Goal: Navigation & Orientation: Find specific page/section

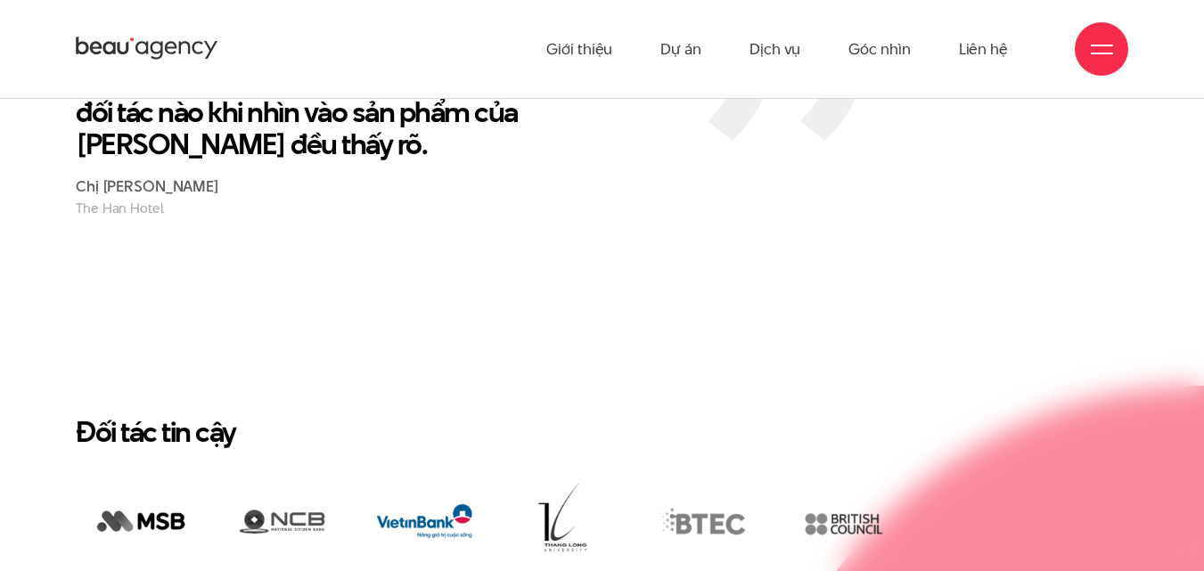
scroll to position [2749, 0]
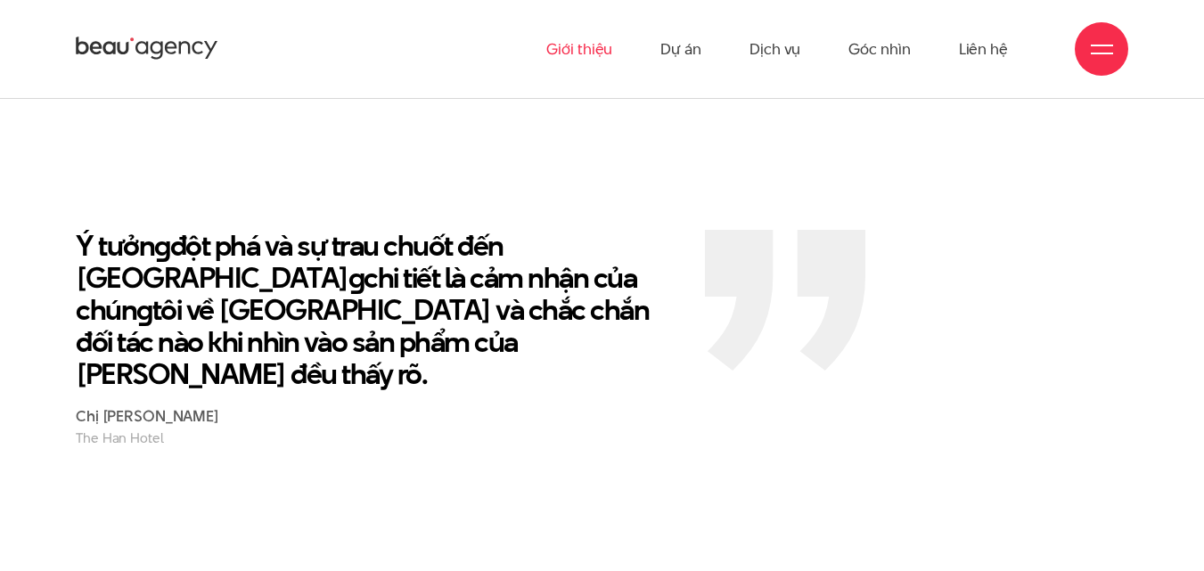
click at [606, 52] on link "Giới thiệu" at bounding box center [579, 49] width 66 height 98
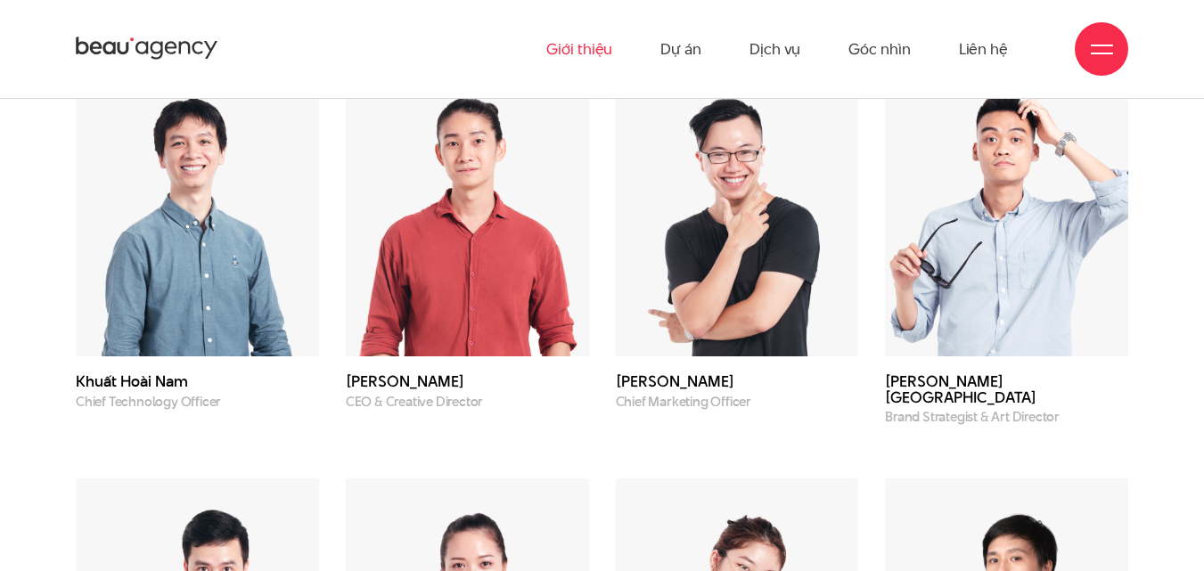
scroll to position [4855, 0]
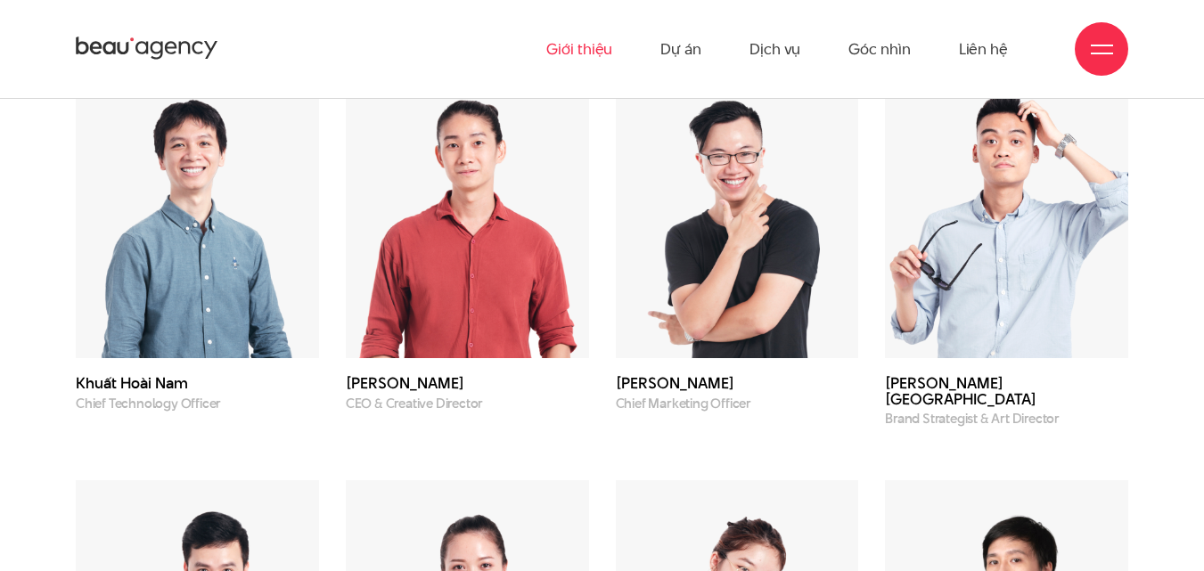
click at [427, 391] on h3 "Phạm Hoàng Hà" at bounding box center [467, 383] width 243 height 15
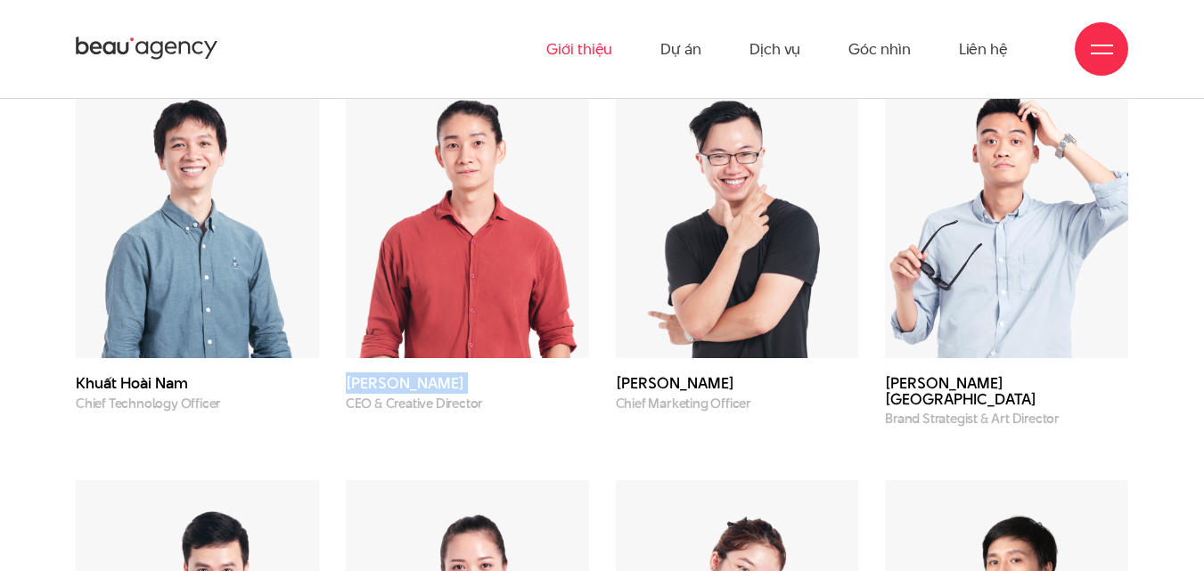
click at [427, 391] on h3 "Phạm Hoàng Hà" at bounding box center [467, 383] width 243 height 15
click at [426, 412] on p "CEO & Creative Director" at bounding box center [467, 404] width 243 height 15
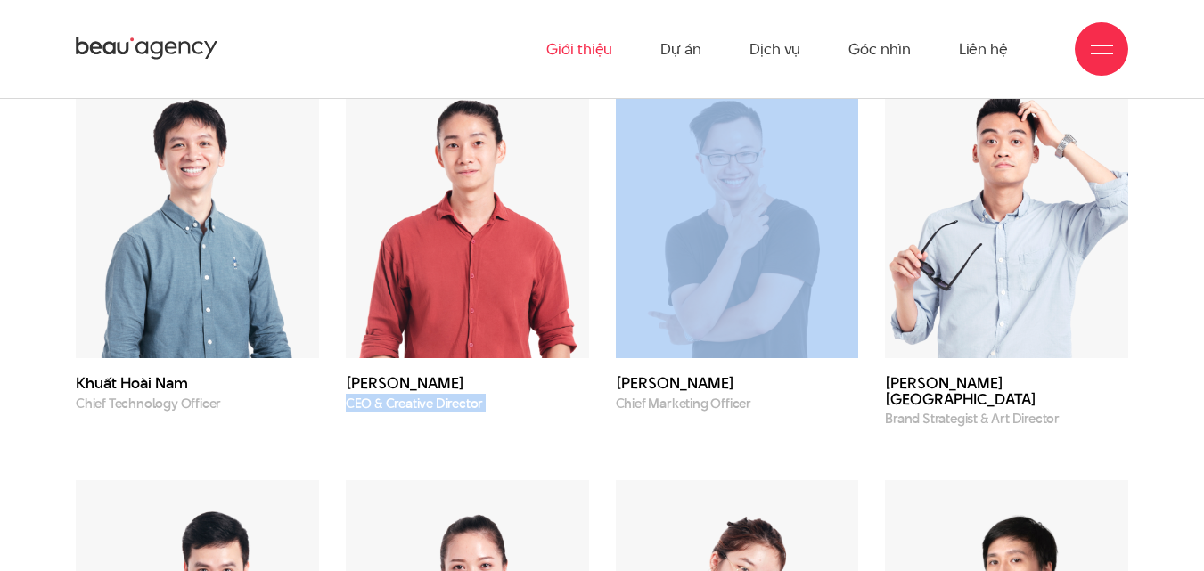
click at [426, 412] on p "CEO & Creative Director" at bounding box center [467, 404] width 243 height 15
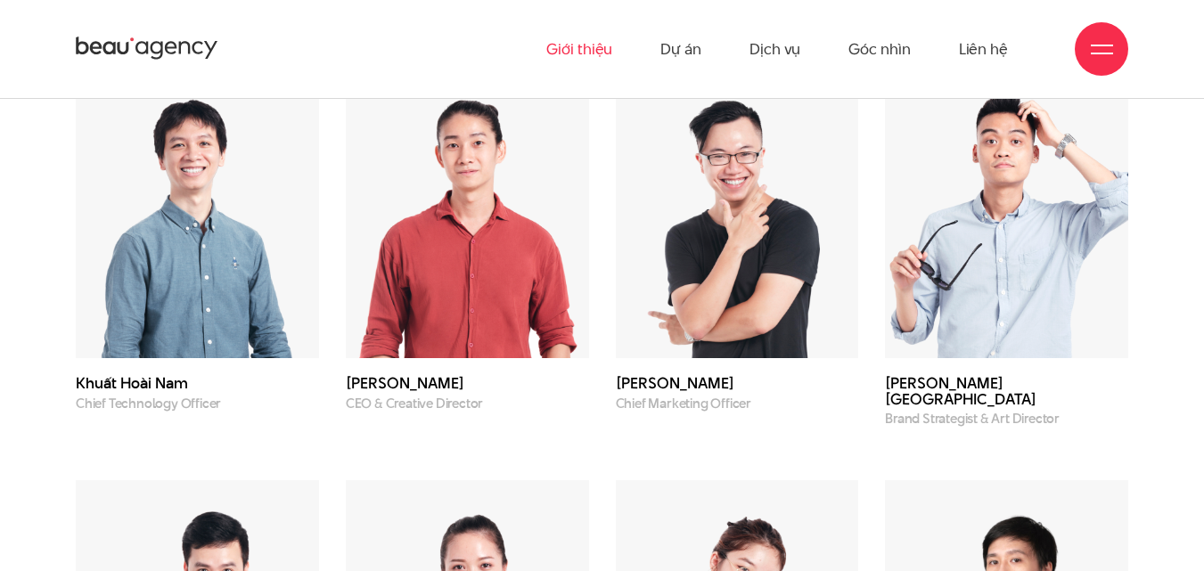
click at [458, 391] on h3 "Phạm Hoàng Hà" at bounding box center [467, 383] width 243 height 15
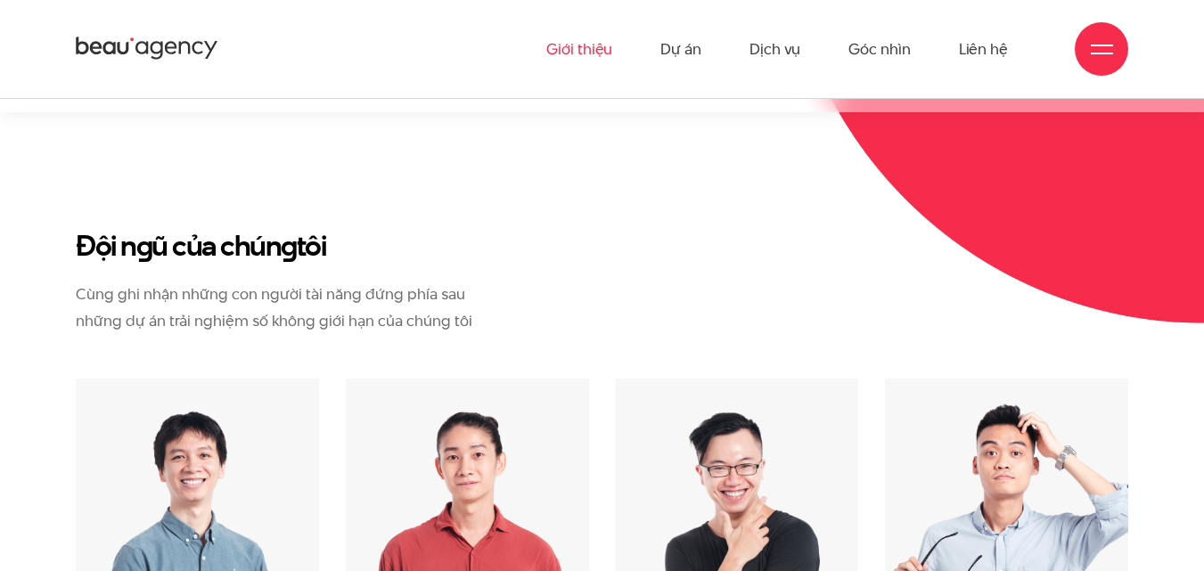
scroll to position [4499, 0]
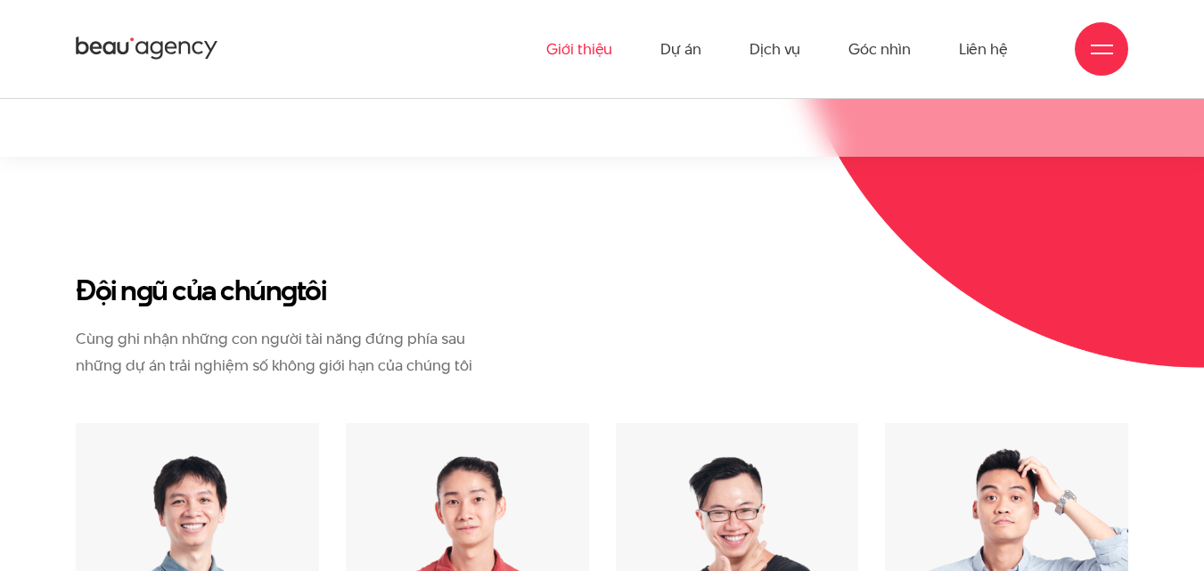
click at [458, 417] on div "Đội n g ũ của chún g tôi Cùng ghi nhận những con người tài năng đứng phía sau n…" at bounding box center [287, 348] width 450 height 151
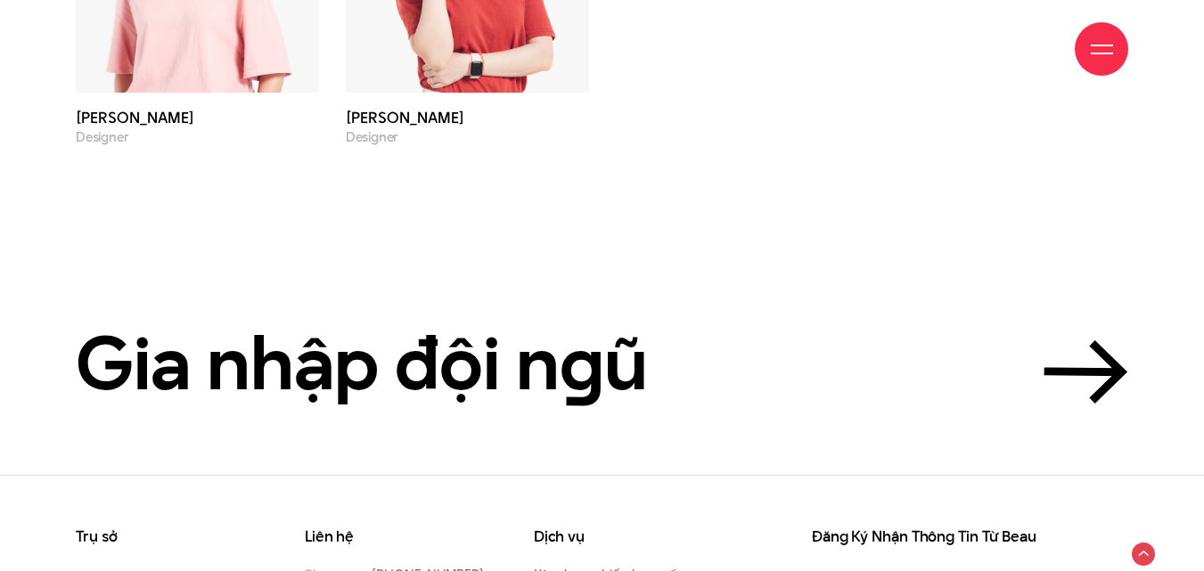
scroll to position [6103, 0]
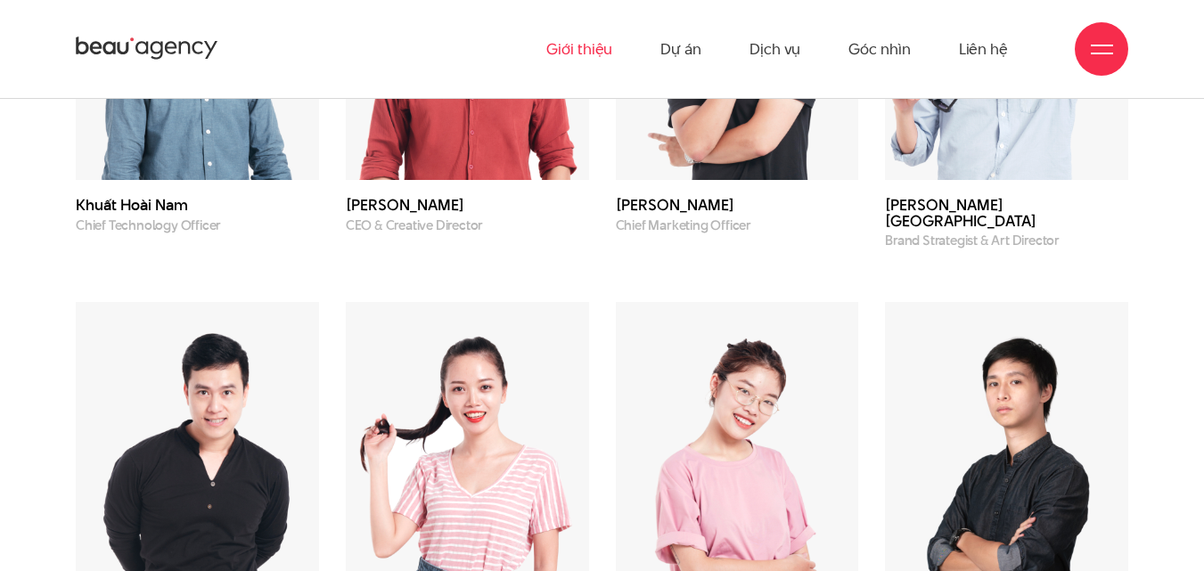
click at [1103, 38] on div at bounding box center [1102, 49] width 22 height 22
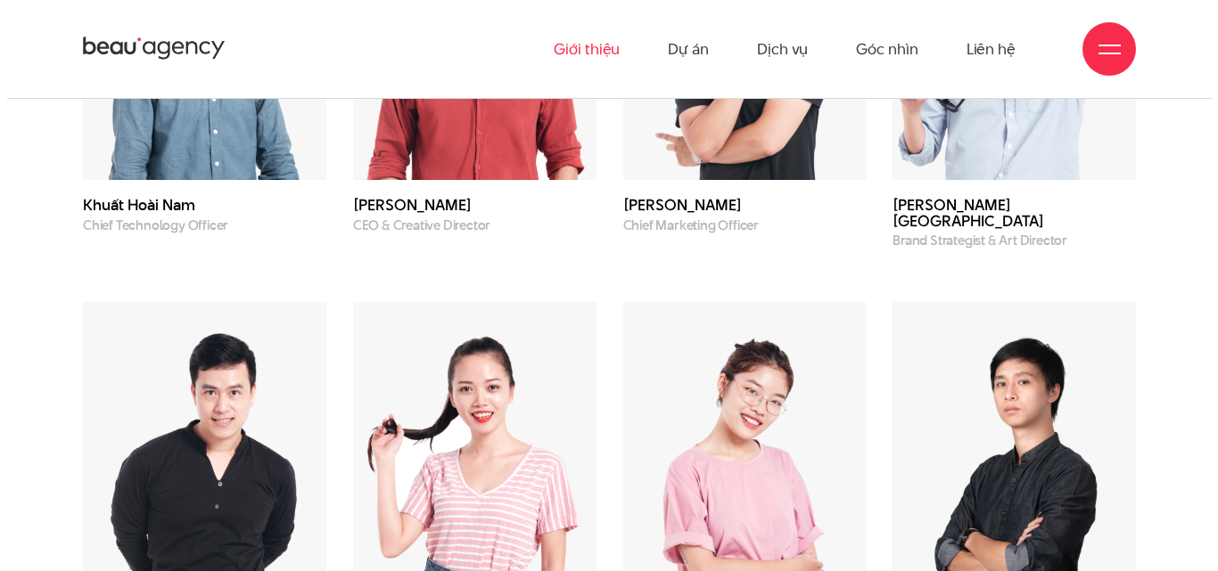
scroll to position [5039, 0]
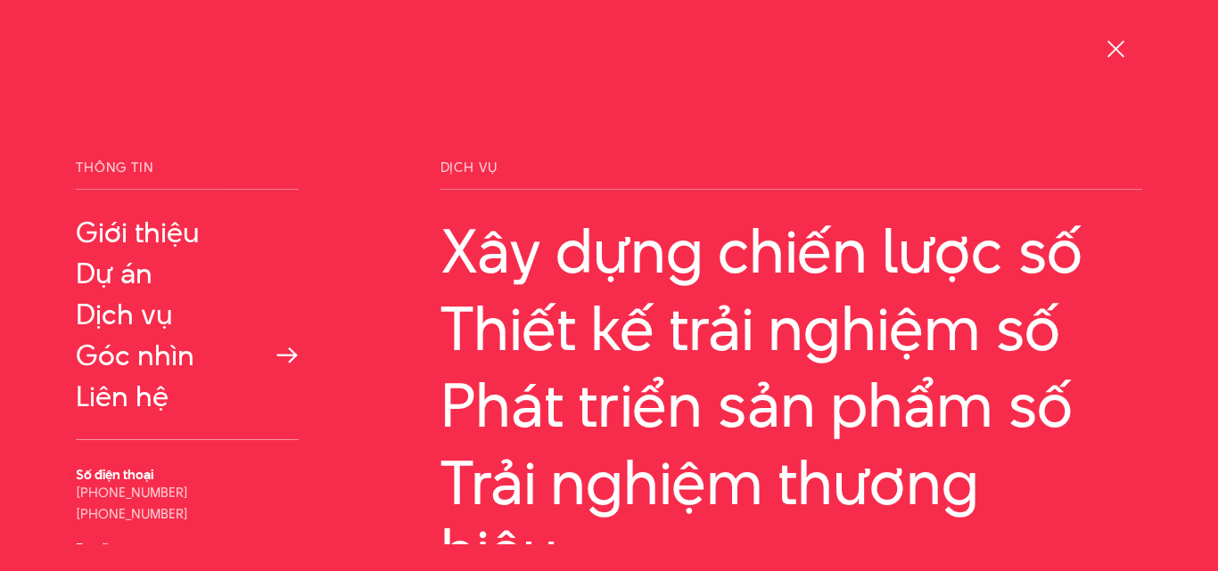
click at [112, 348] on link "Góc nhìn" at bounding box center [187, 356] width 223 height 32
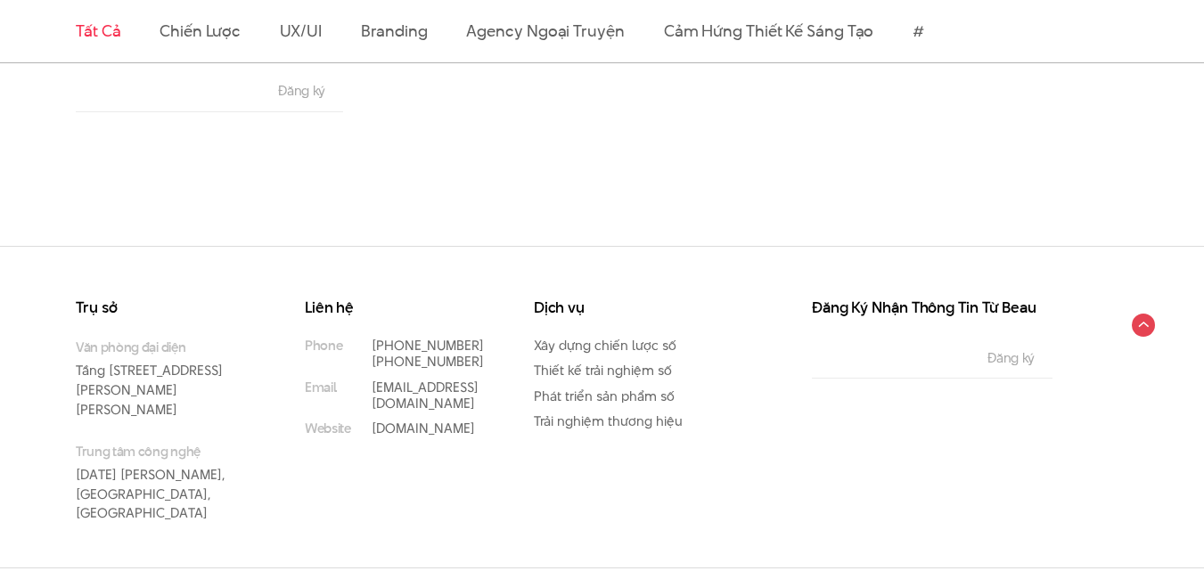
scroll to position [3149, 0]
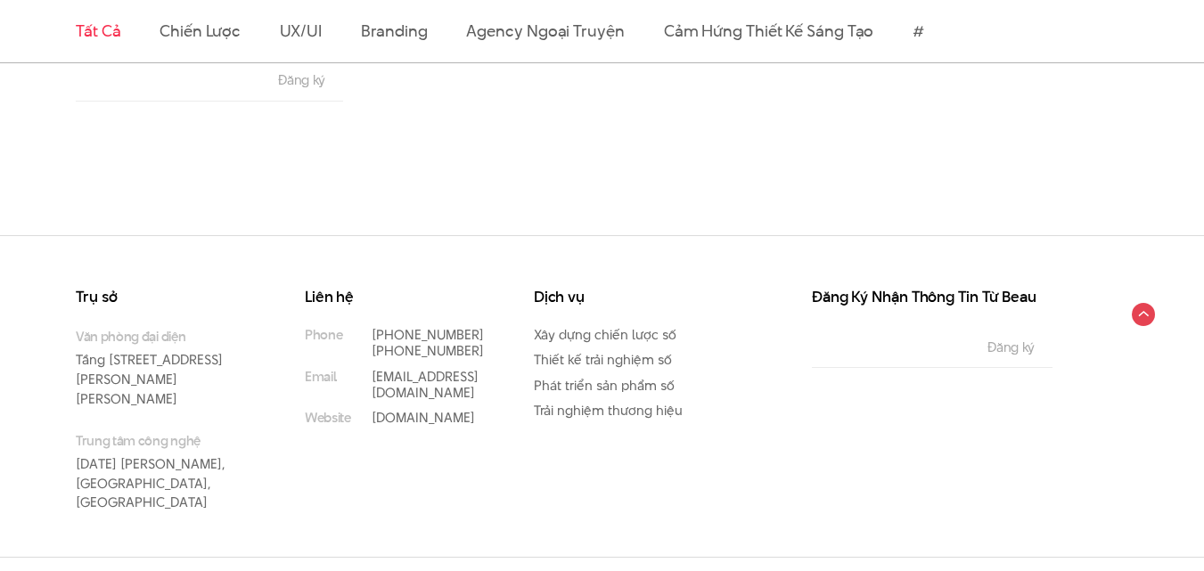
click at [1033, 162] on section "Đăng ký nhận tin tức. Email The subscriber's email address. Đăng ký" at bounding box center [602, 19] width 1204 height 432
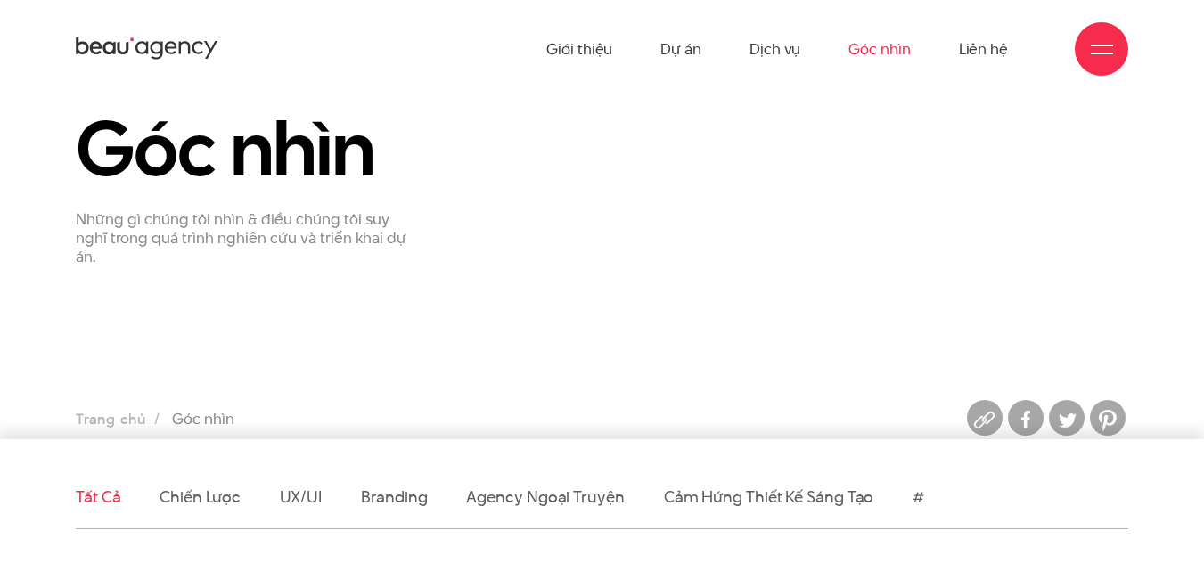
scroll to position [0, 0]
